Goal: Transaction & Acquisition: Book appointment/travel/reservation

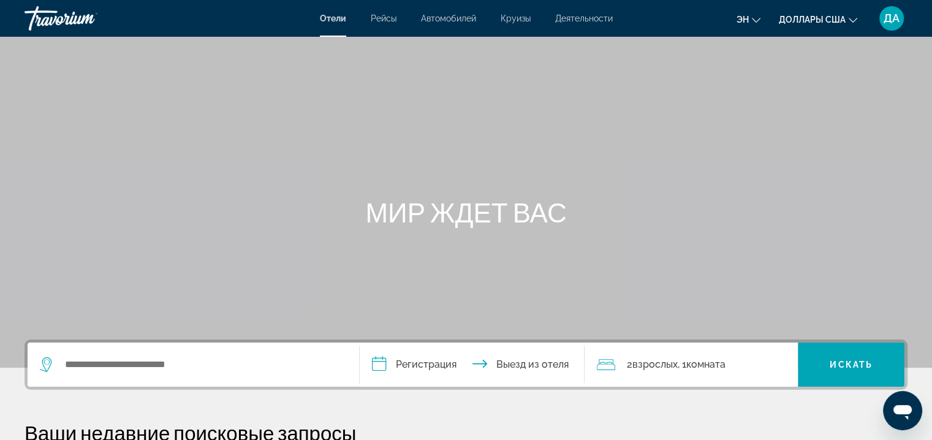
click at [579, 26] on div "[PERSON_NAME] Круизы Деятельности Hotels Flights Cars Cruises Activities эн Eng…" at bounding box center [466, 18] width 932 height 32
click at [579, 16] on span "Деятельности" at bounding box center [584, 18] width 58 height 10
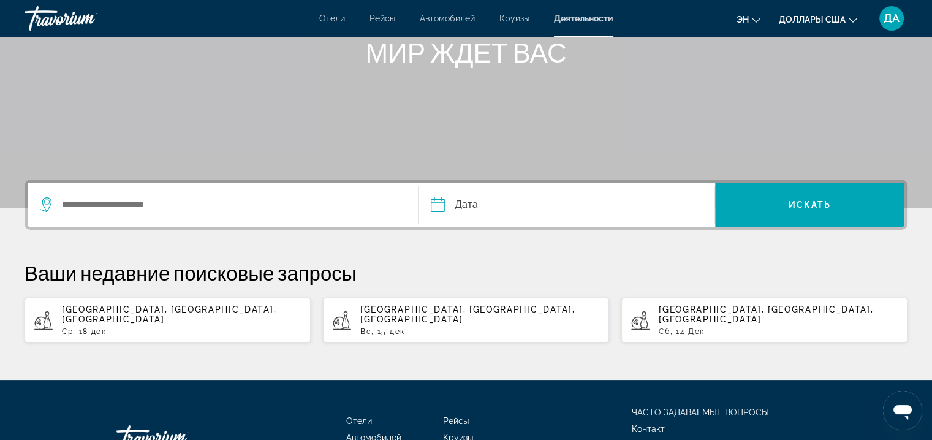
scroll to position [175, 0]
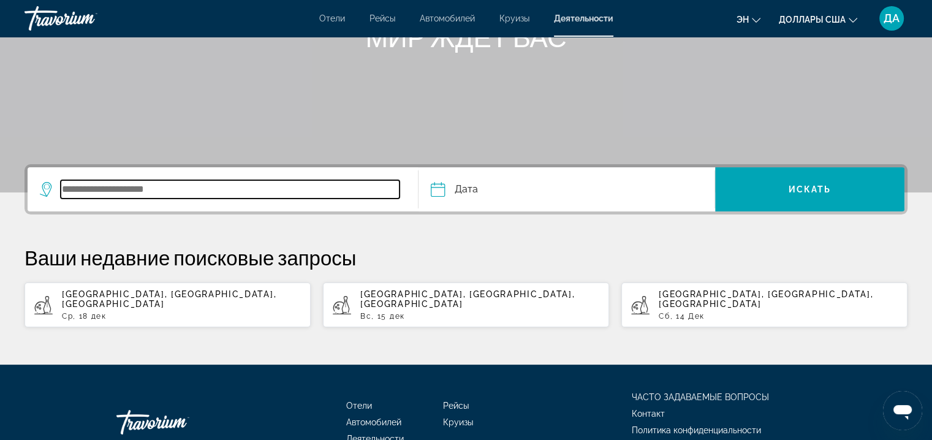
click at [382, 183] on input "Виджет поиска" at bounding box center [230, 189] width 339 height 18
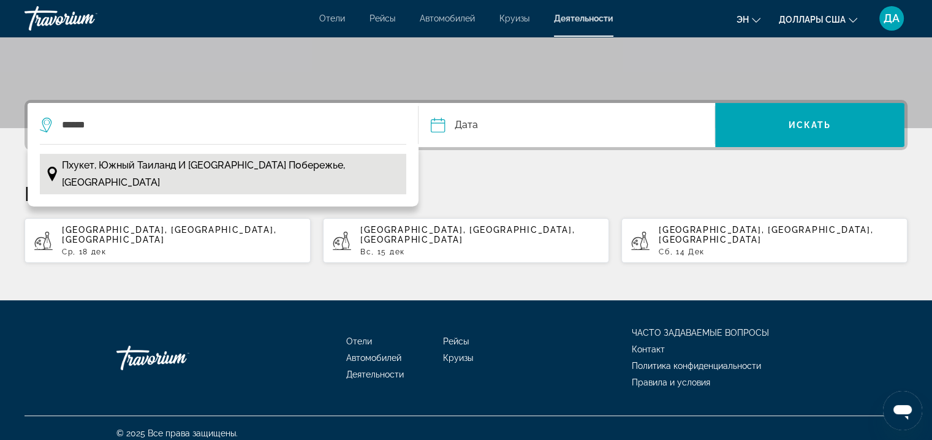
click at [343, 164] on span "Пхукет, Южный Таиланд и [GEOGRAPHIC_DATA] побережье, [GEOGRAPHIC_DATA]" at bounding box center [231, 174] width 338 height 34
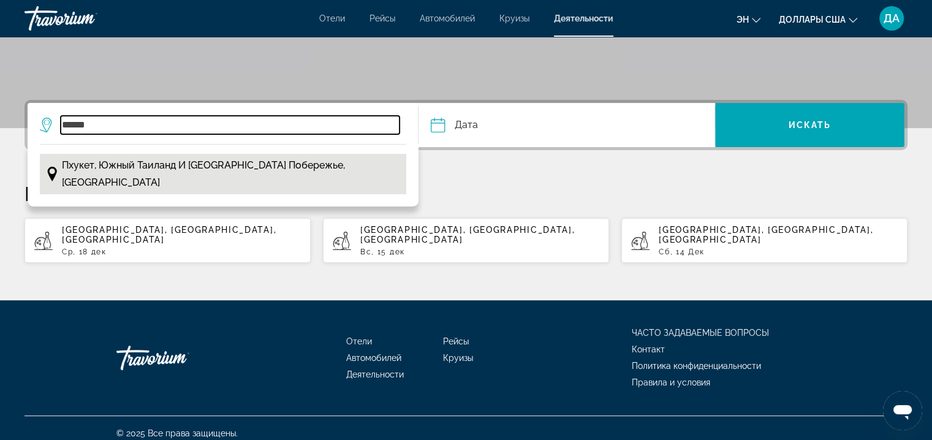
type input "**********"
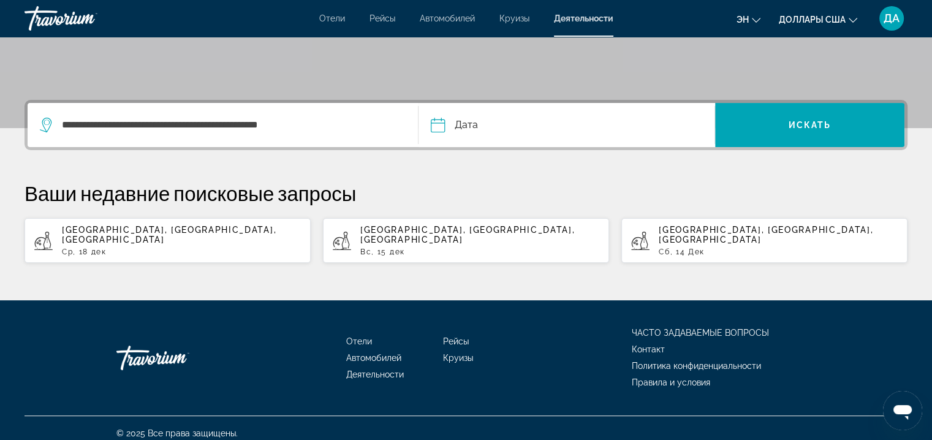
click at [481, 118] on input "Дата" at bounding box center [501, 127] width 146 height 48
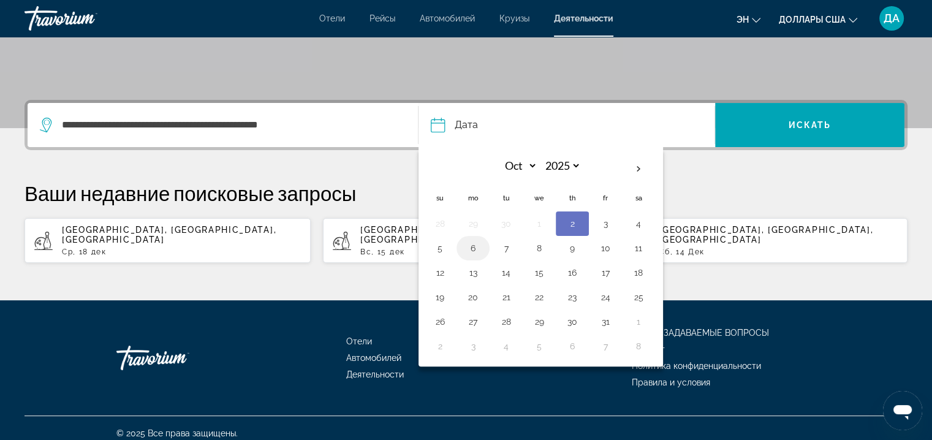
click at [476, 247] on button "6" at bounding box center [473, 248] width 20 height 17
type input "**********"
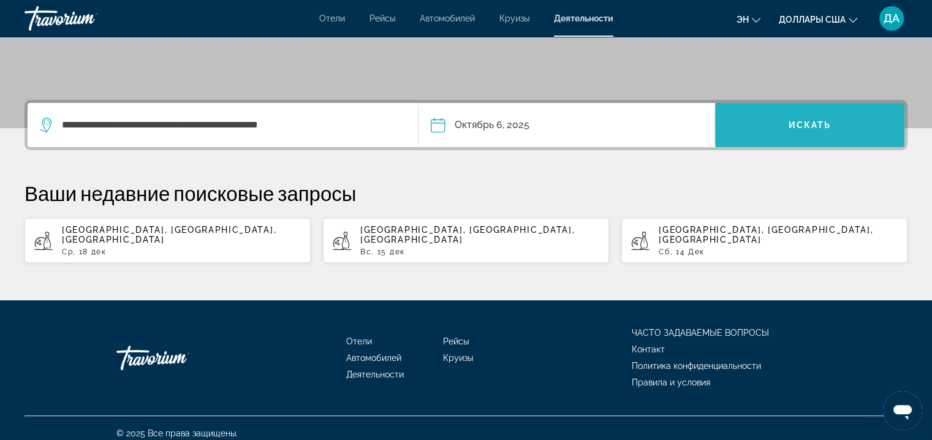
click at [815, 123] on span "Искать" at bounding box center [810, 125] width 43 height 10
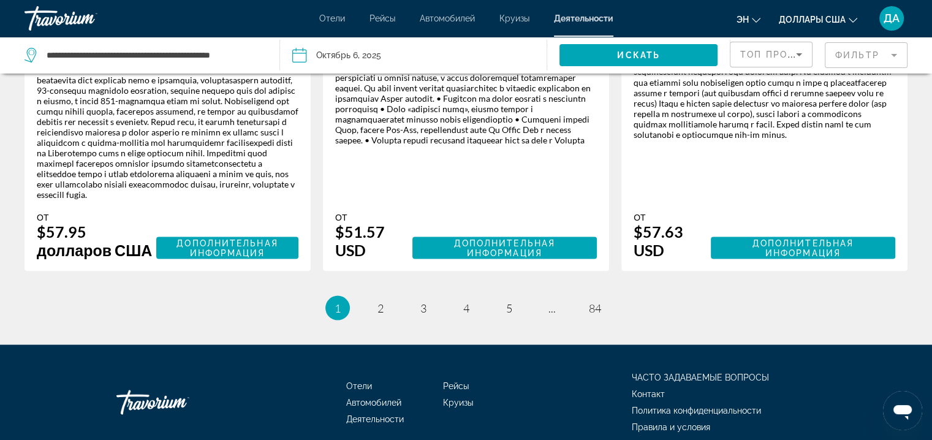
scroll to position [2254, 0]
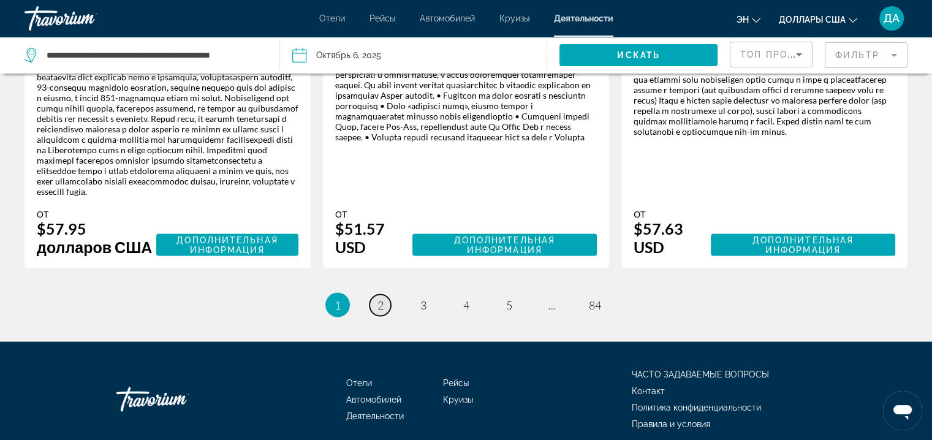
click at [380, 316] on link "страница 2" at bounding box center [380, 304] width 21 height 21
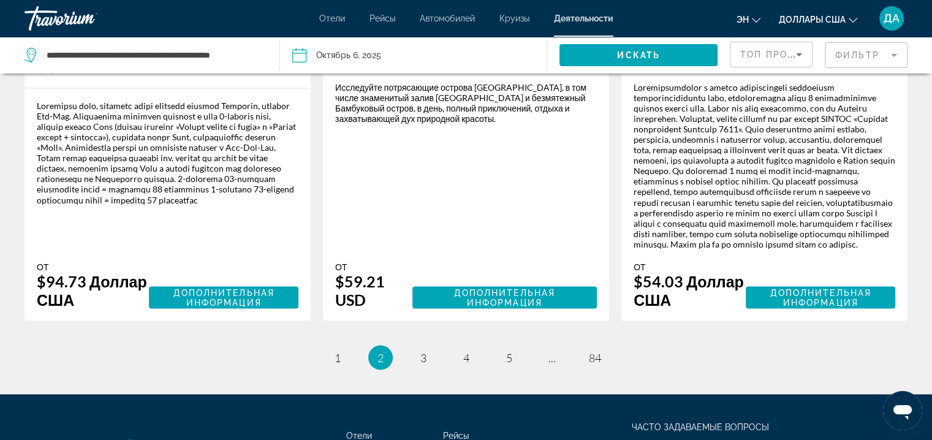
scroll to position [2124, 0]
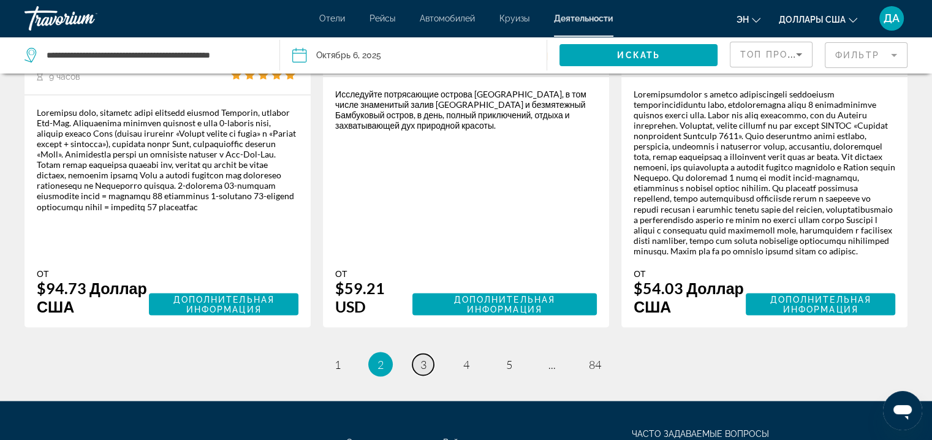
click at [420, 371] on span "3" at bounding box center [423, 363] width 6 height 13
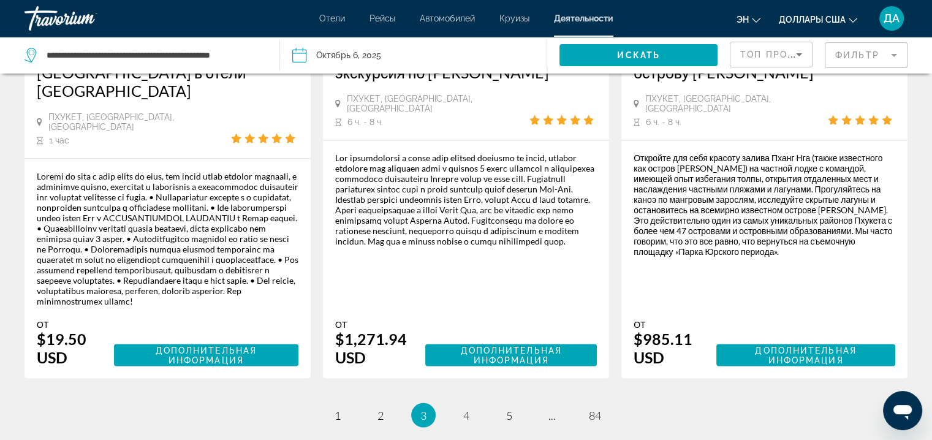
scroll to position [2202, 0]
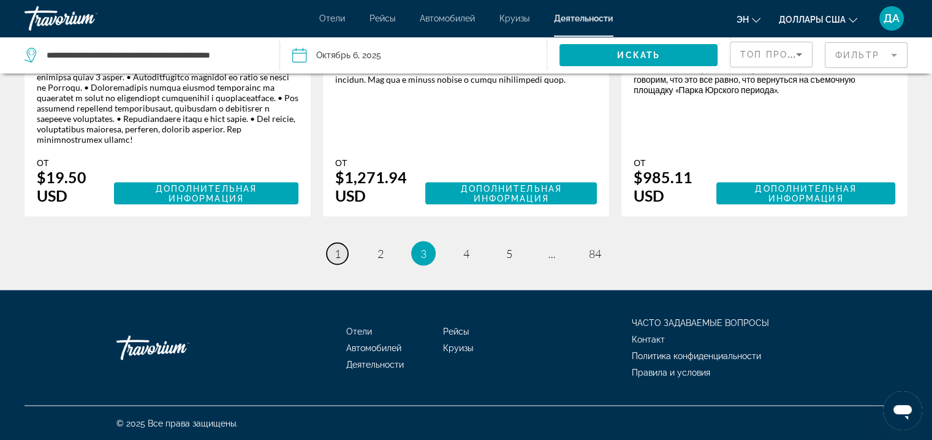
click at [340, 246] on span "1" at bounding box center [338, 252] width 6 height 13
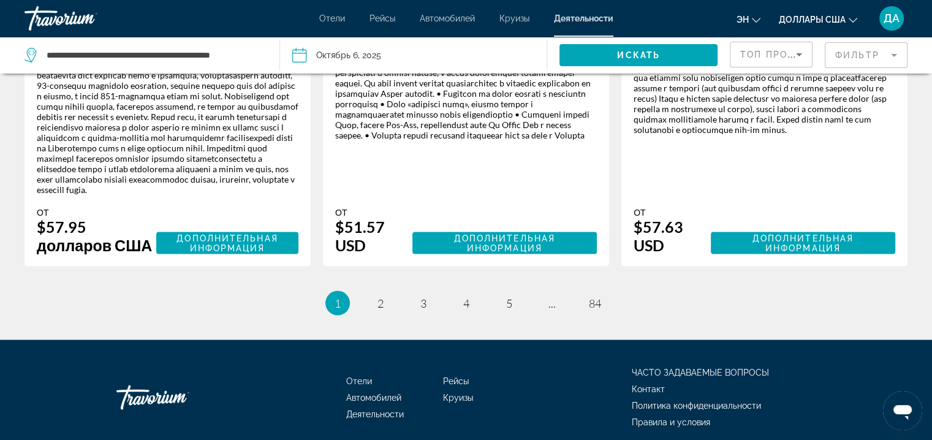
scroll to position [2327, 0]
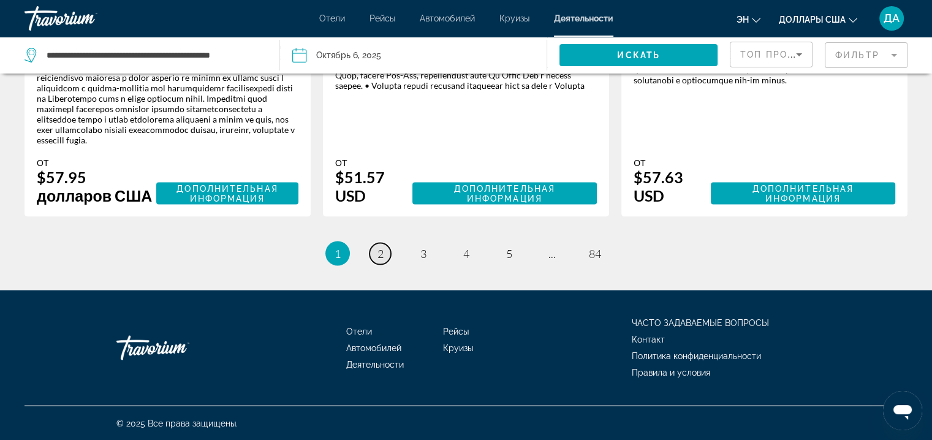
click at [376, 254] on link "страница 2" at bounding box center [380, 253] width 21 height 21
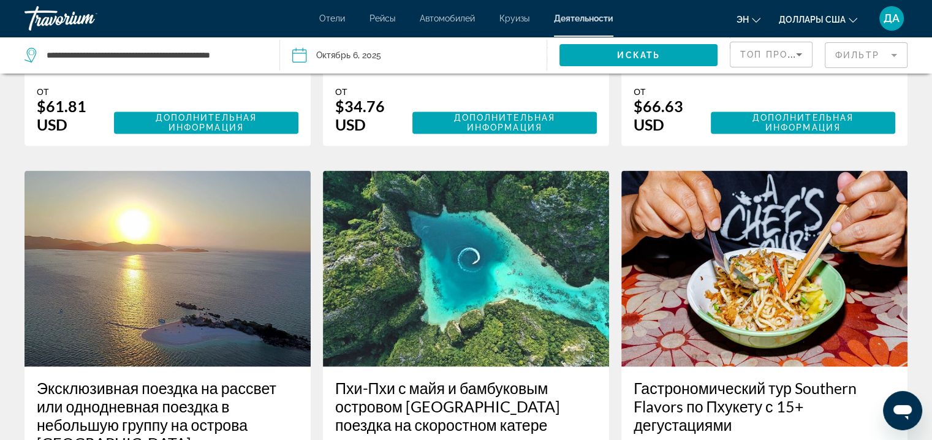
scroll to position [1662, 0]
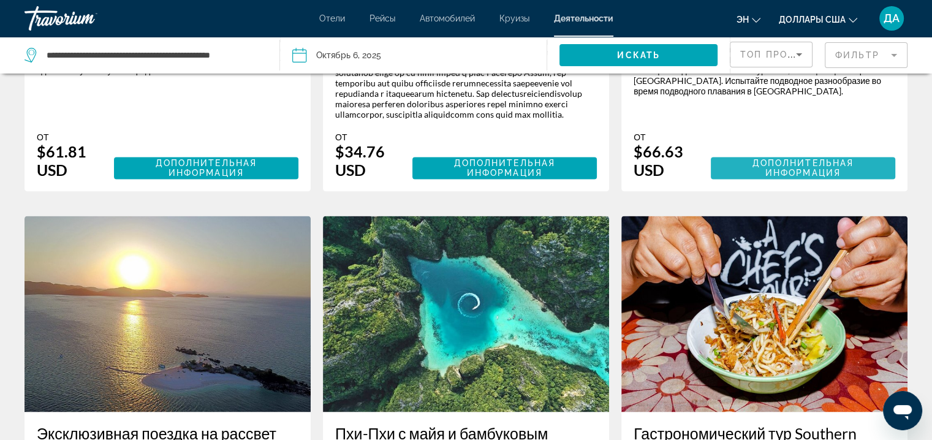
click at [778, 178] on span "Дополнительная информация" at bounding box center [803, 168] width 101 height 20
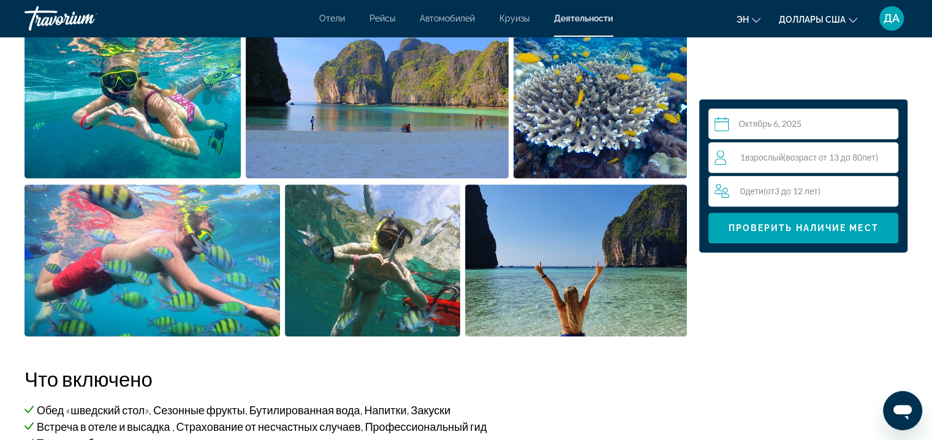
scroll to position [556, 0]
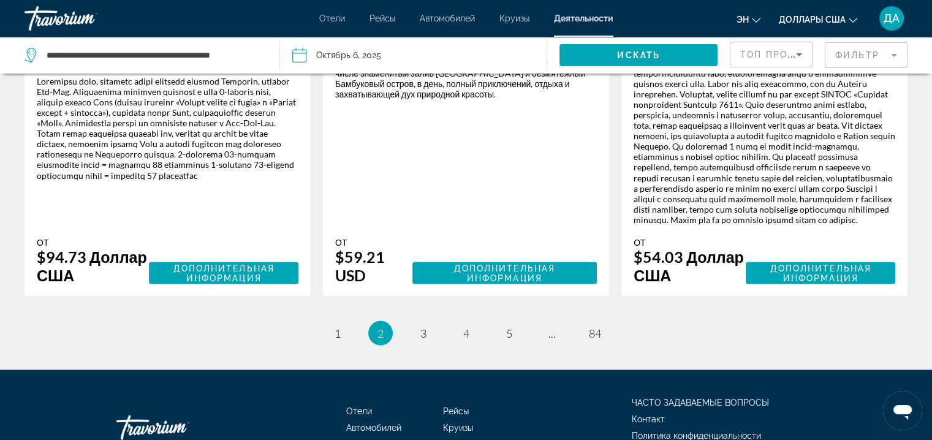
scroll to position [2157, 0]
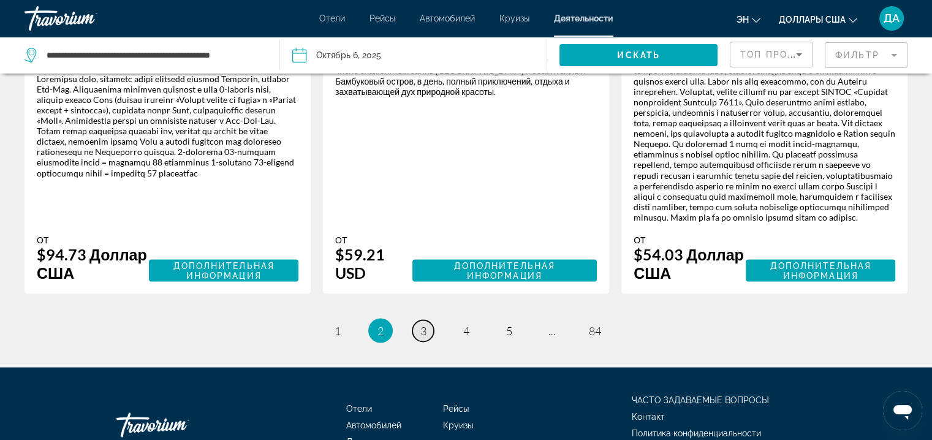
click at [422, 337] on span "3" at bounding box center [423, 330] width 6 height 13
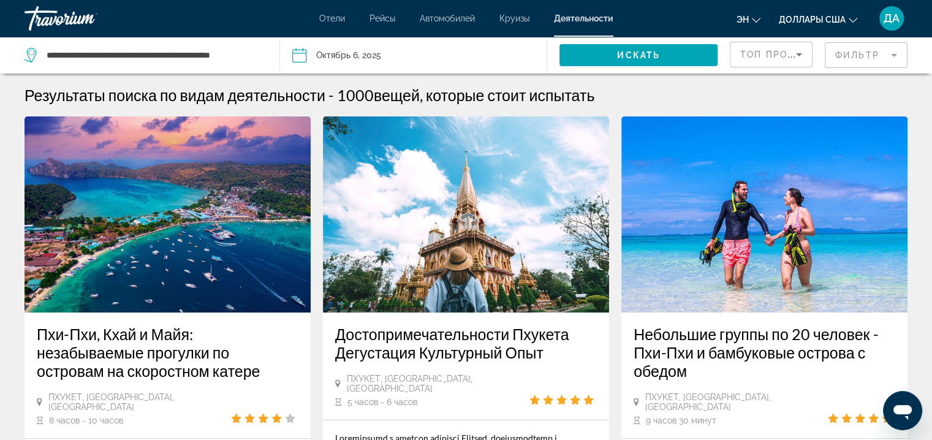
click at [421, 327] on h3 "Достопримечательности Пхукета Дегустация Культурный Опыт" at bounding box center [466, 343] width 262 height 37
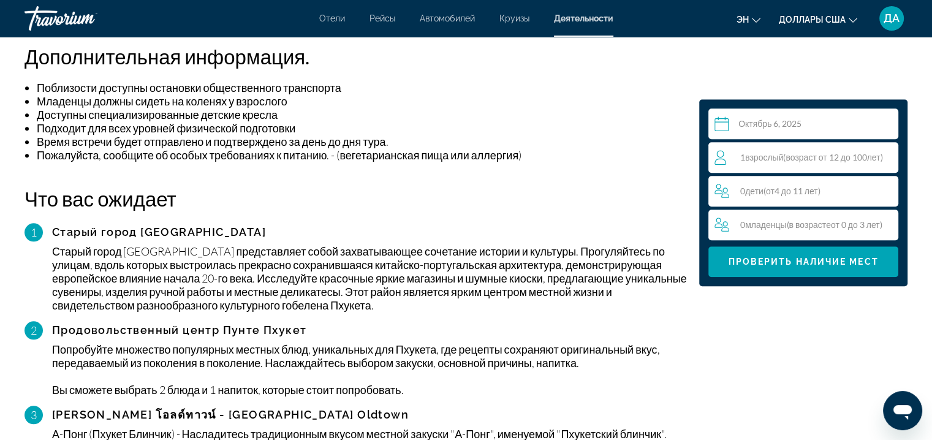
scroll to position [1137, 0]
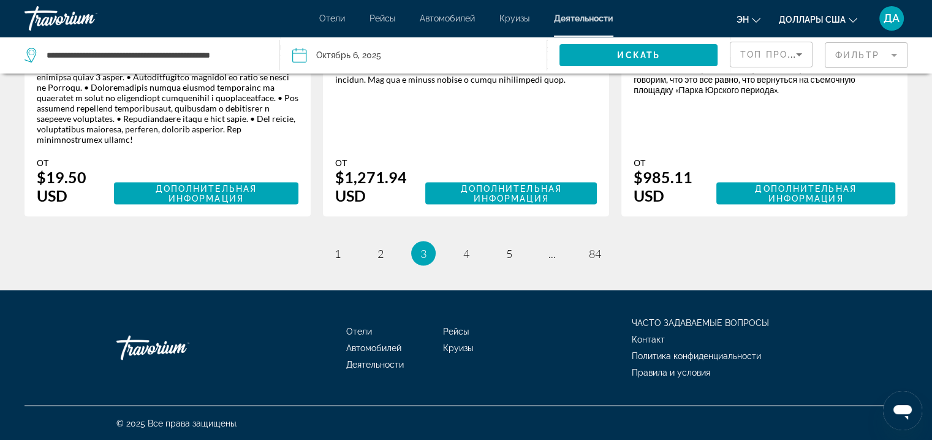
scroll to position [2181, 0]
click at [345, 264] on link "страница 1" at bounding box center [337, 253] width 21 height 21
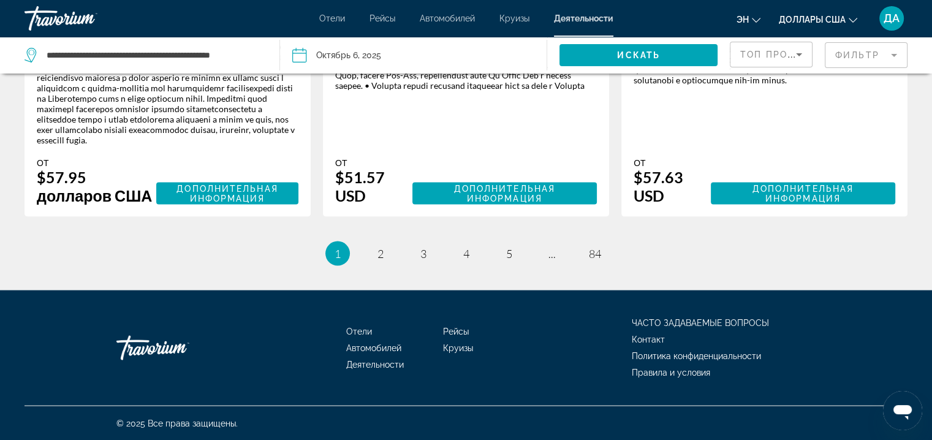
scroll to position [2327, 0]
click at [463, 252] on span "4" at bounding box center [466, 252] width 6 height 13
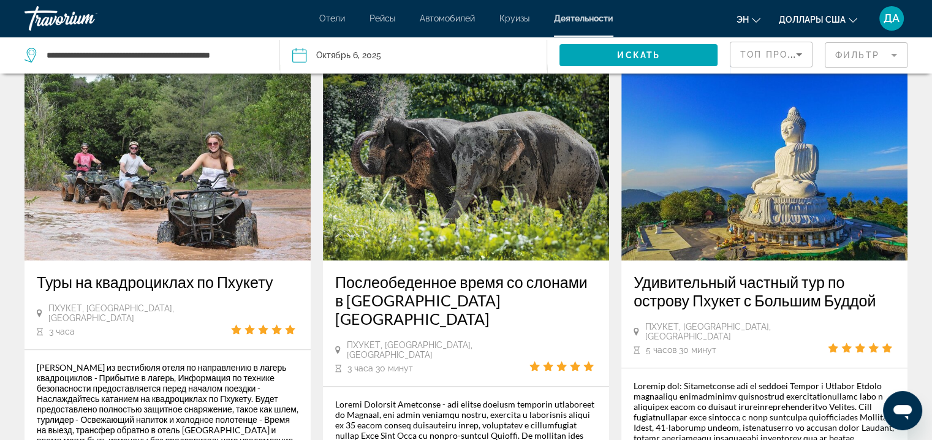
scroll to position [1245, 0]
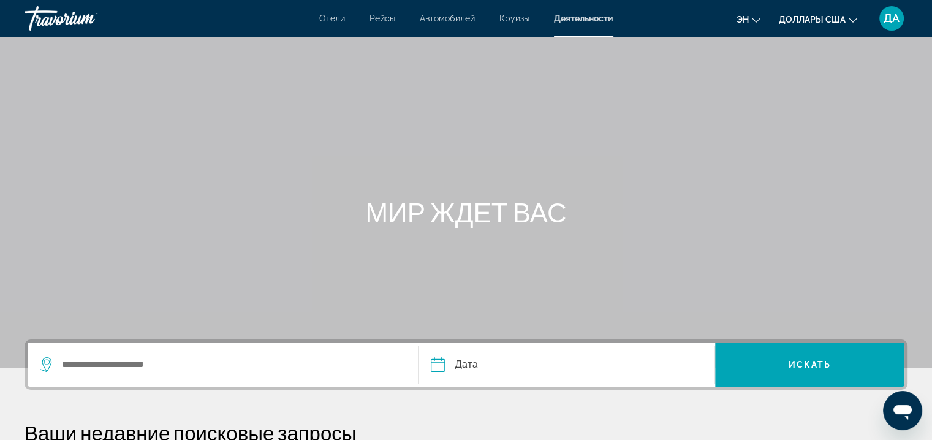
scroll to position [249, 0]
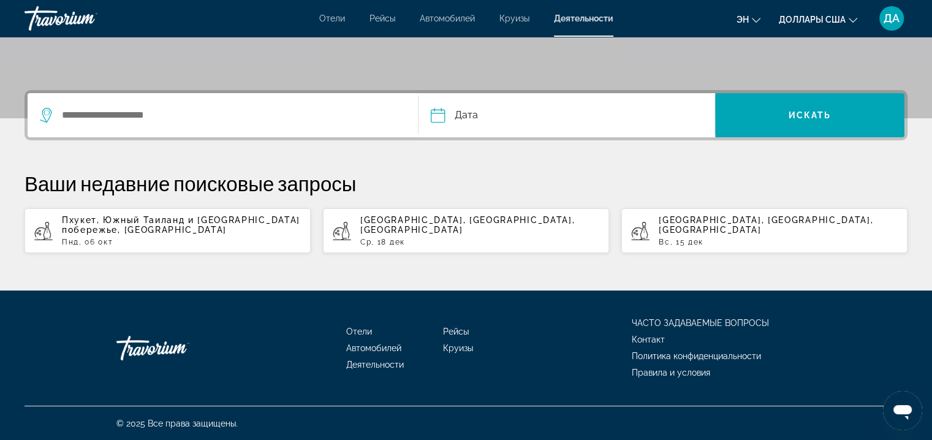
click at [103, 238] on p "Пнд, 06 окт" at bounding box center [181, 242] width 239 height 9
type input "**********"
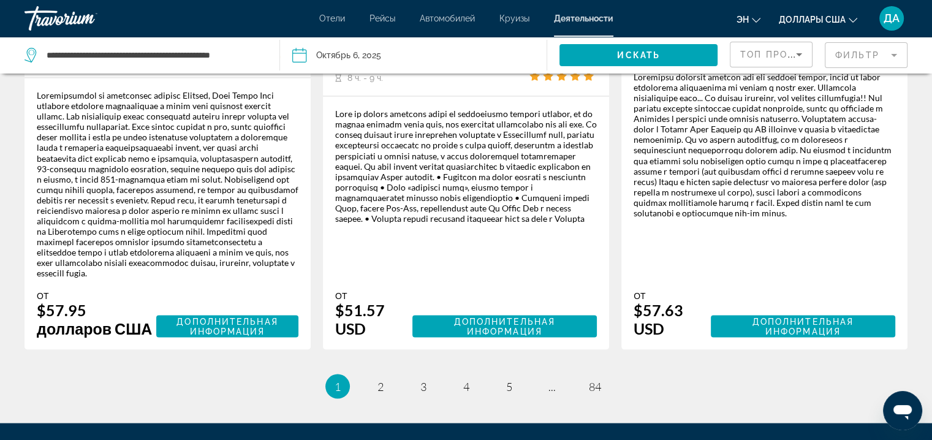
scroll to position [2327, 0]
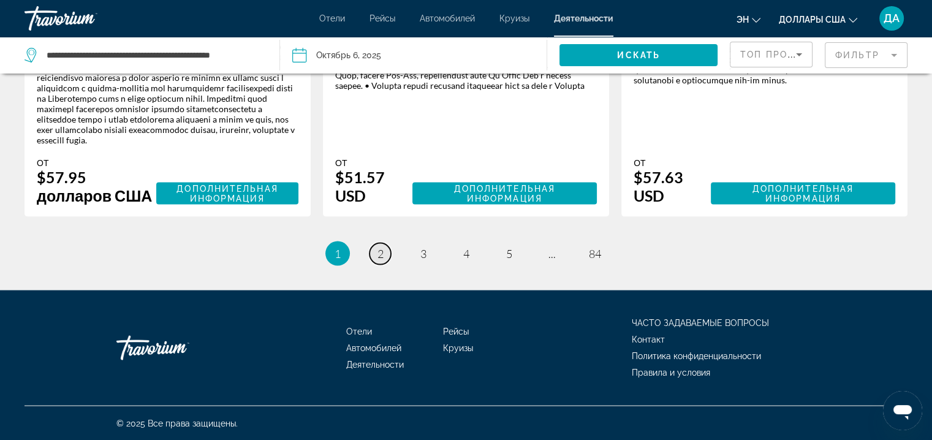
click at [386, 257] on link "страница 2" at bounding box center [380, 253] width 21 height 21
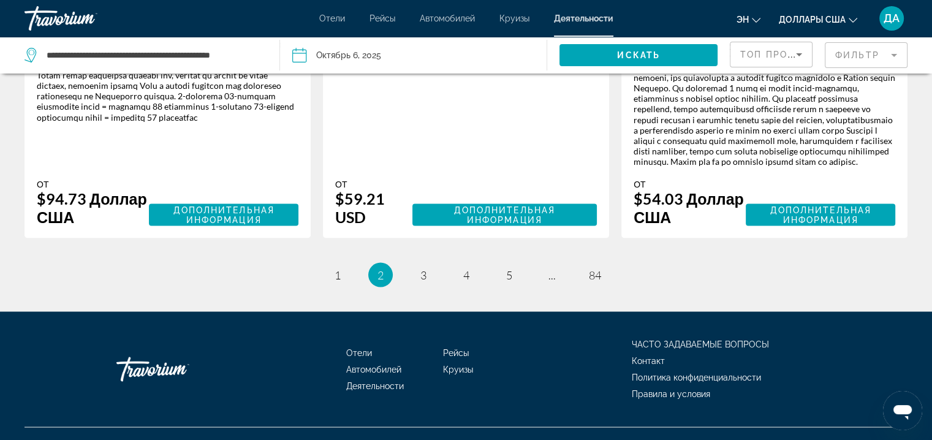
scroll to position [2221, 0]
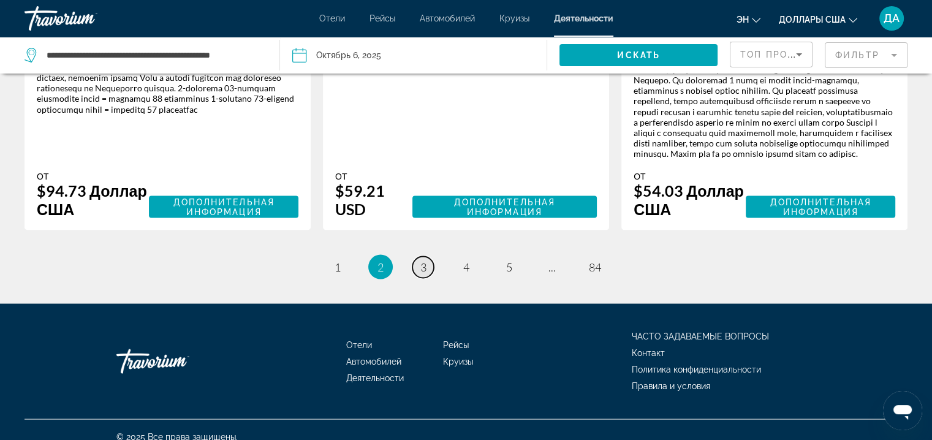
click at [417, 275] on link "страница 3" at bounding box center [422, 266] width 21 height 21
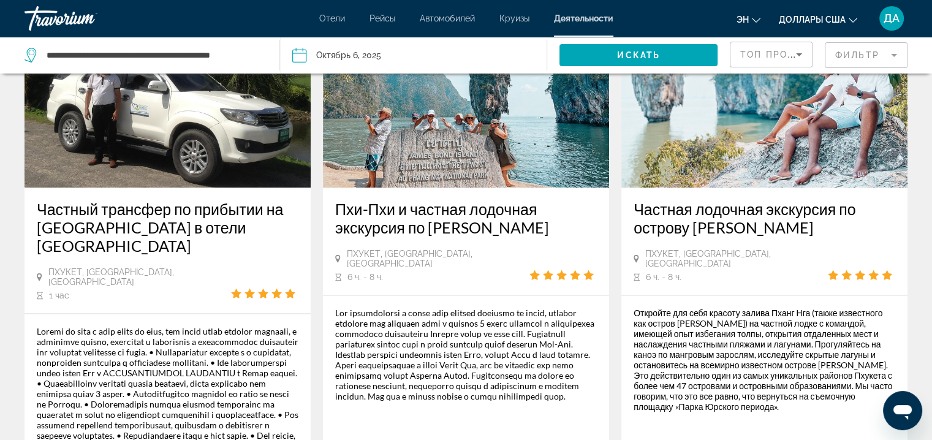
scroll to position [2105, 0]
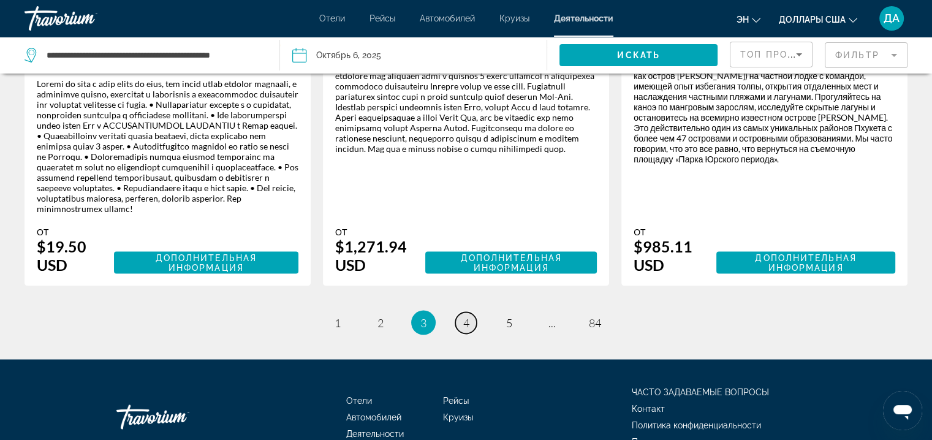
click at [465, 329] on span "4" at bounding box center [466, 322] width 6 height 13
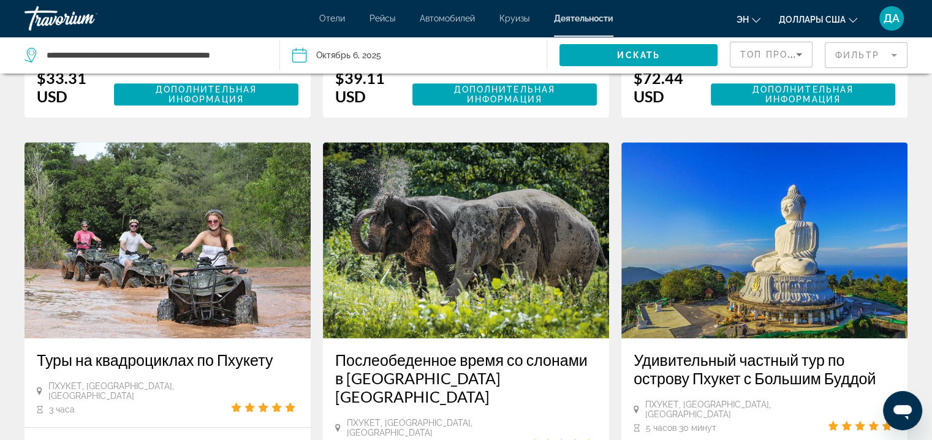
scroll to position [1185, 0]
